Goal: Information Seeking & Learning: Learn about a topic

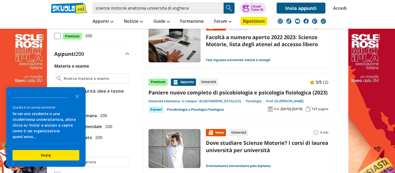
scroll to position [104, 0]
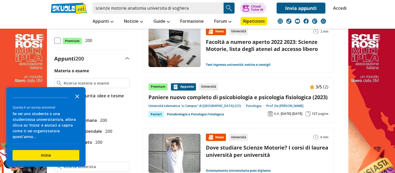
click at [75, 101] on icon "Close the survey" at bounding box center [77, 96] width 10 height 10
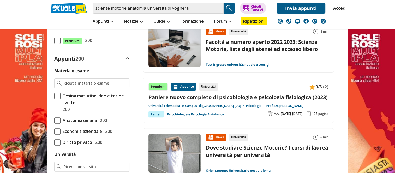
scroll to position [0, 0]
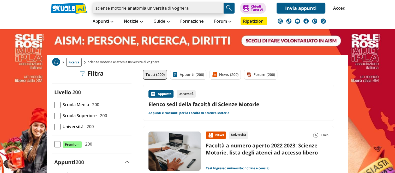
click at [193, 7] on input "scienze motorie anatomia universita di voghera" at bounding box center [158, 8] width 131 height 11
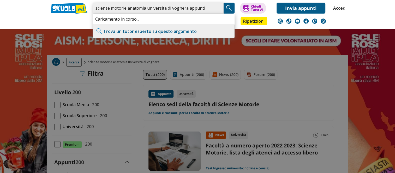
type input "scienze motorie anatomia universita di voghera appunti"
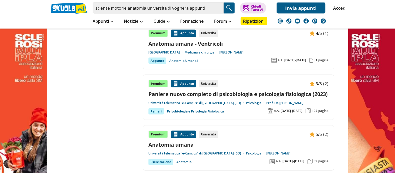
scroll to position [940, 0]
